Goal: Task Accomplishment & Management: Manage account settings

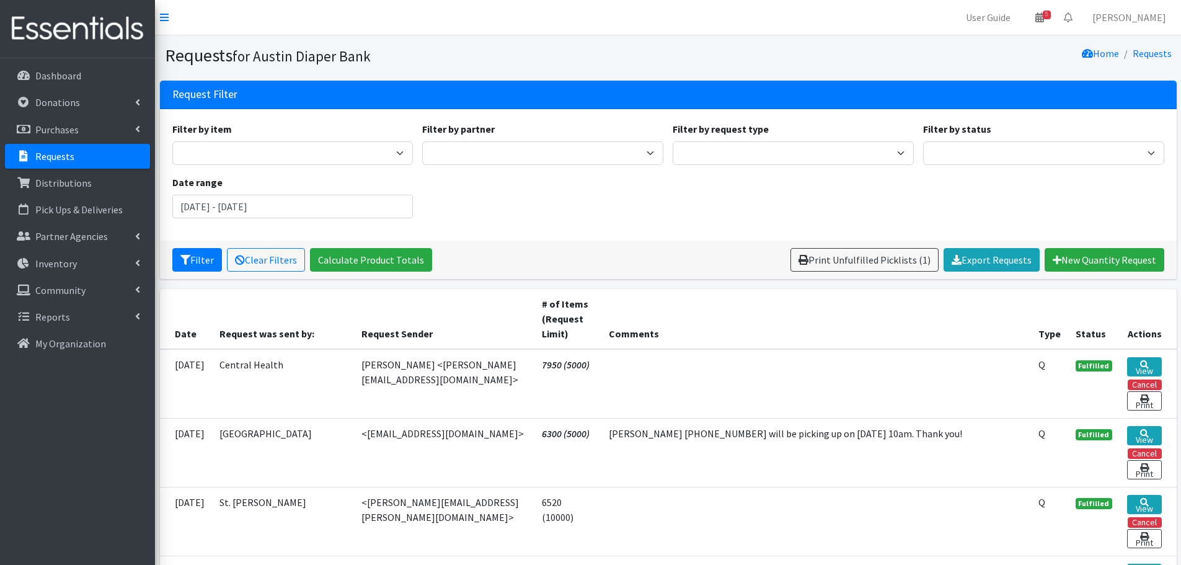
click at [59, 150] on p "Requests" at bounding box center [54, 156] width 39 height 12
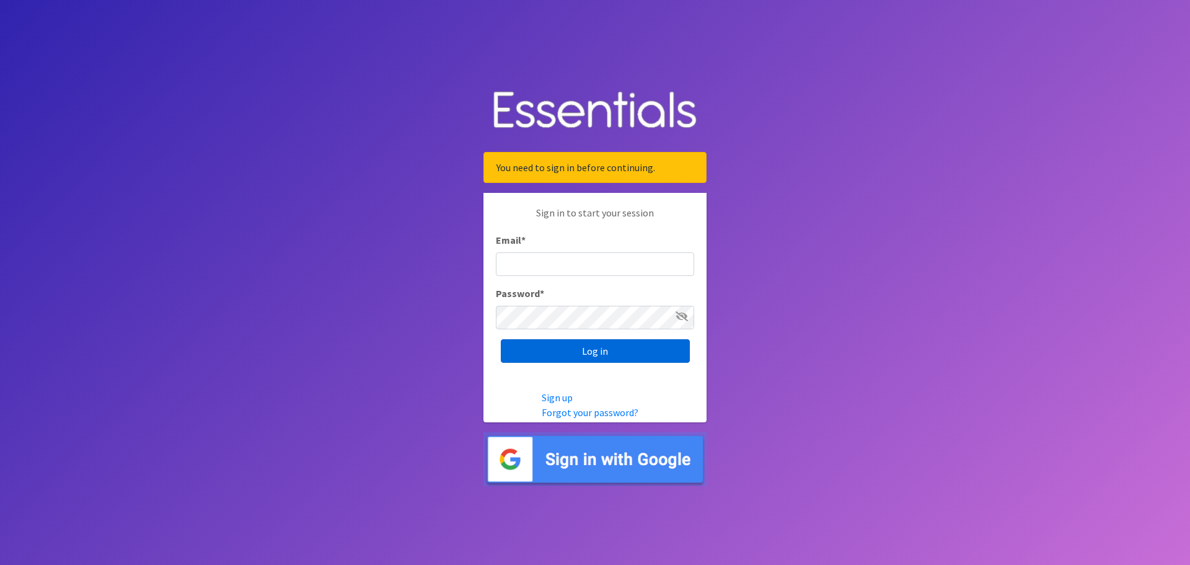
type input "[EMAIL_ADDRESS][DOMAIN_NAME]"
click at [546, 345] on input "Log in" at bounding box center [595, 351] width 189 height 24
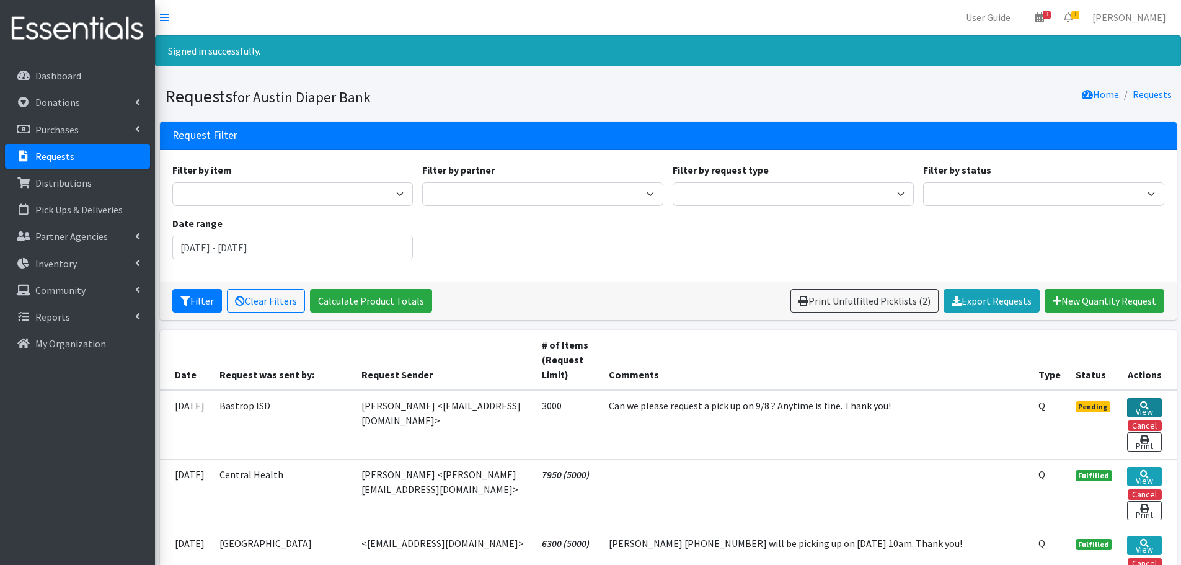
click at [1141, 404] on icon at bounding box center [1144, 405] width 9 height 9
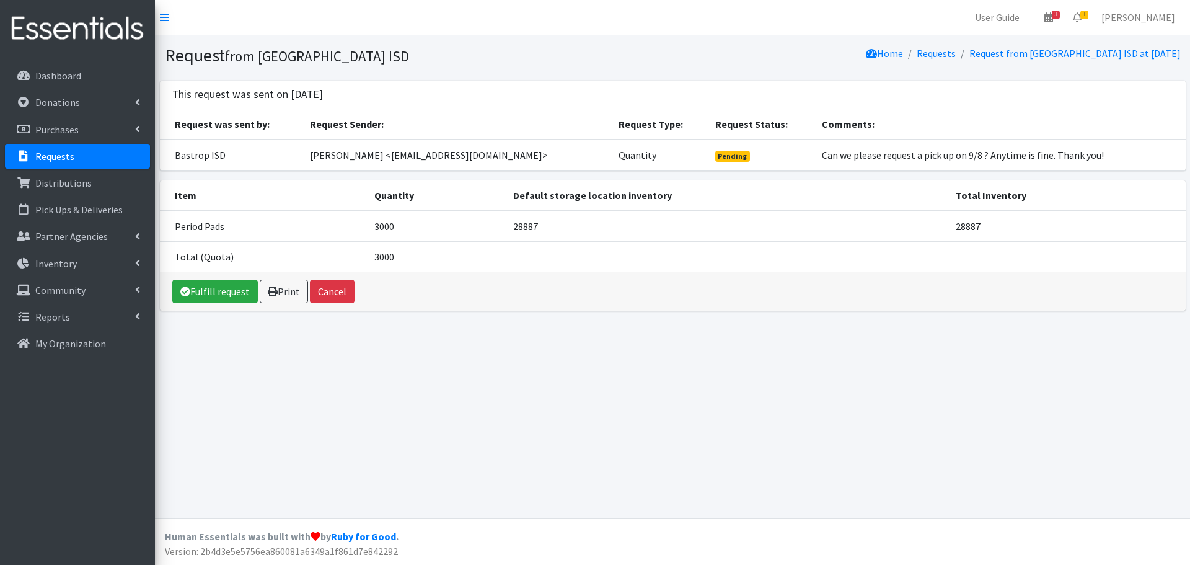
click at [559, 361] on div "Request from Bastrop ISD Home Requests Request from Bastrop ISD at September 3 …" at bounding box center [672, 276] width 1035 height 483
